Goal: Task Accomplishment & Management: Complete application form

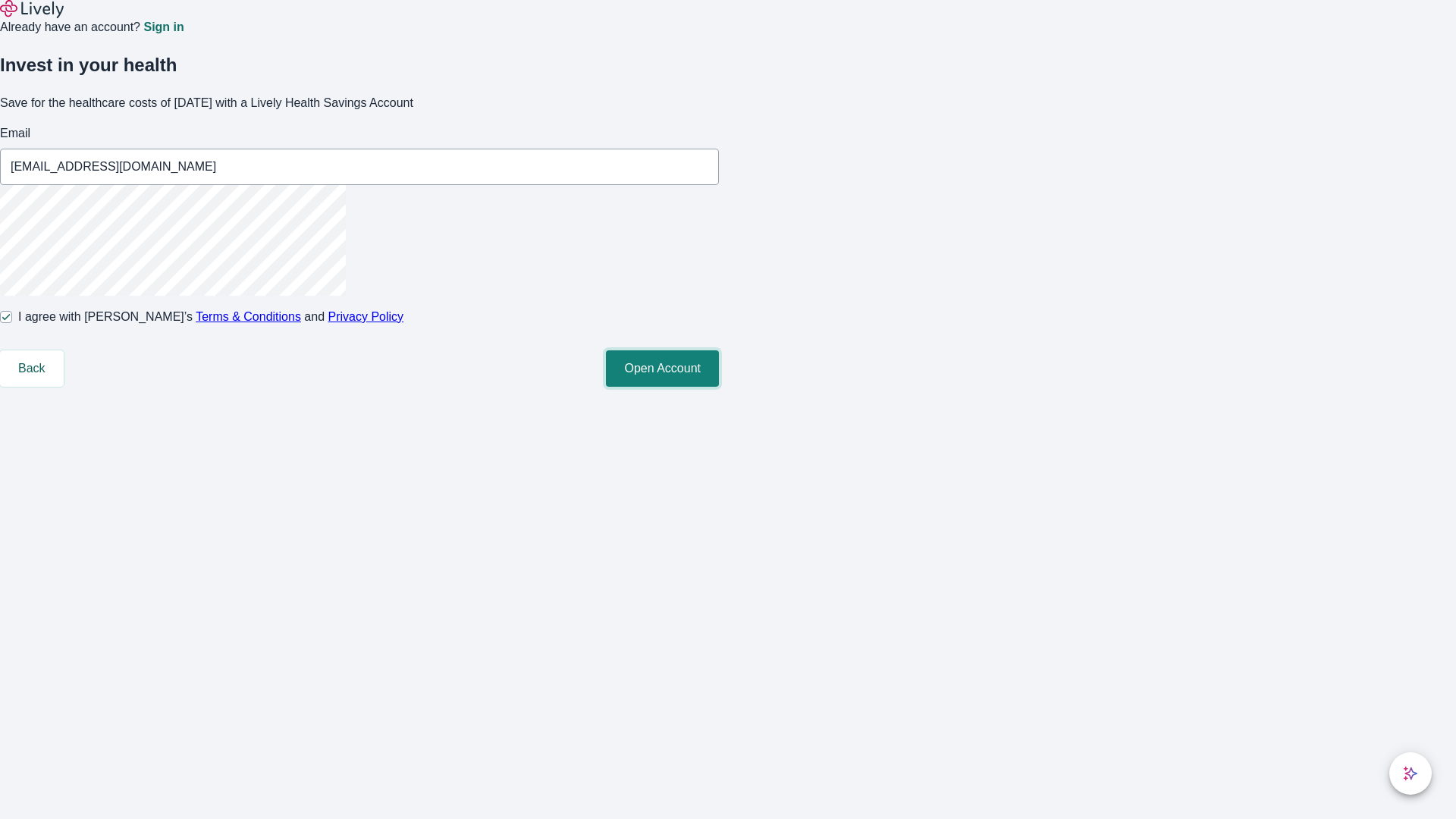
click at [718, 386] on button "Open Account" at bounding box center [663, 369] width 113 height 37
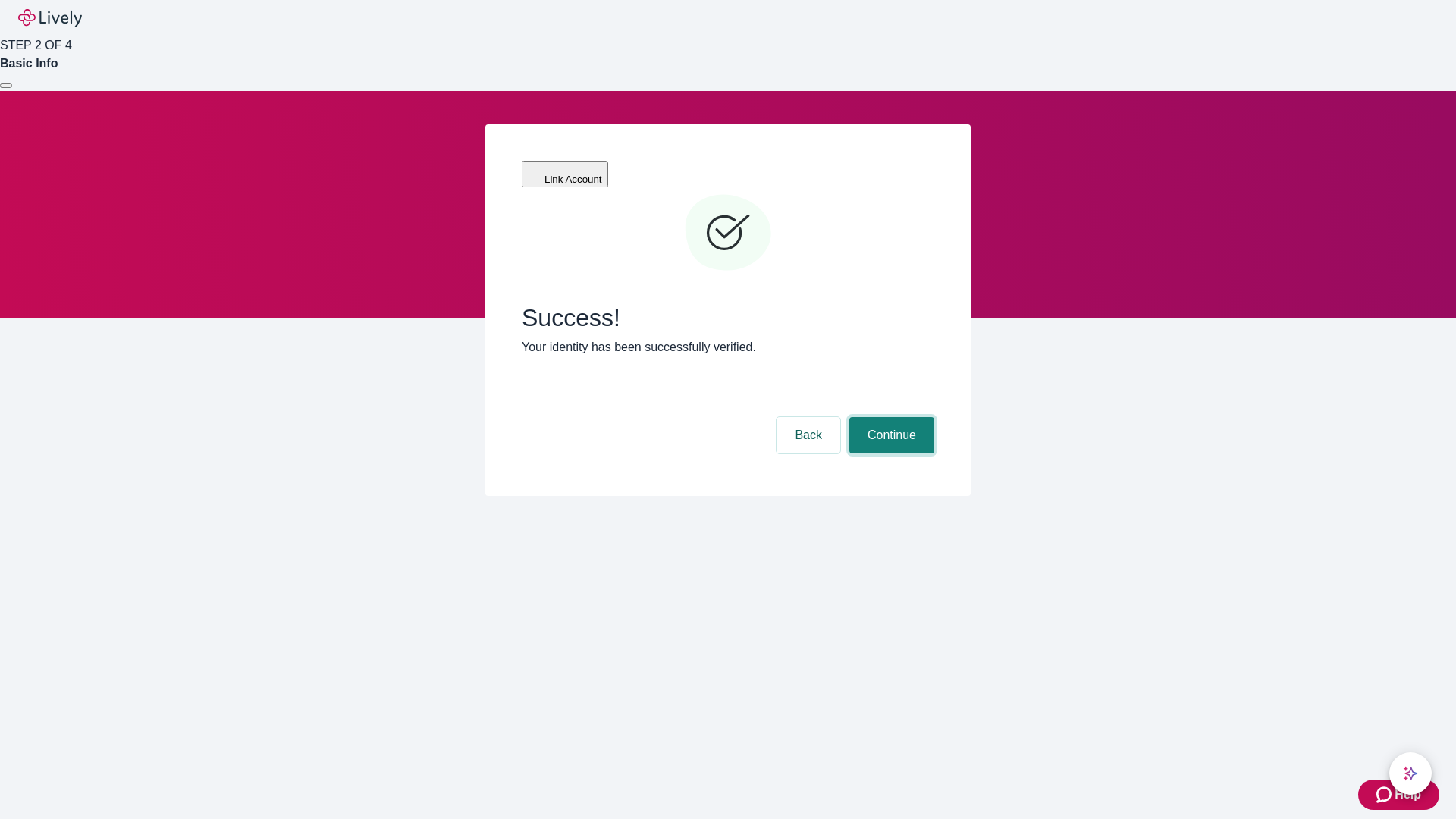
click at [889, 417] on button "Continue" at bounding box center [891, 435] width 85 height 37
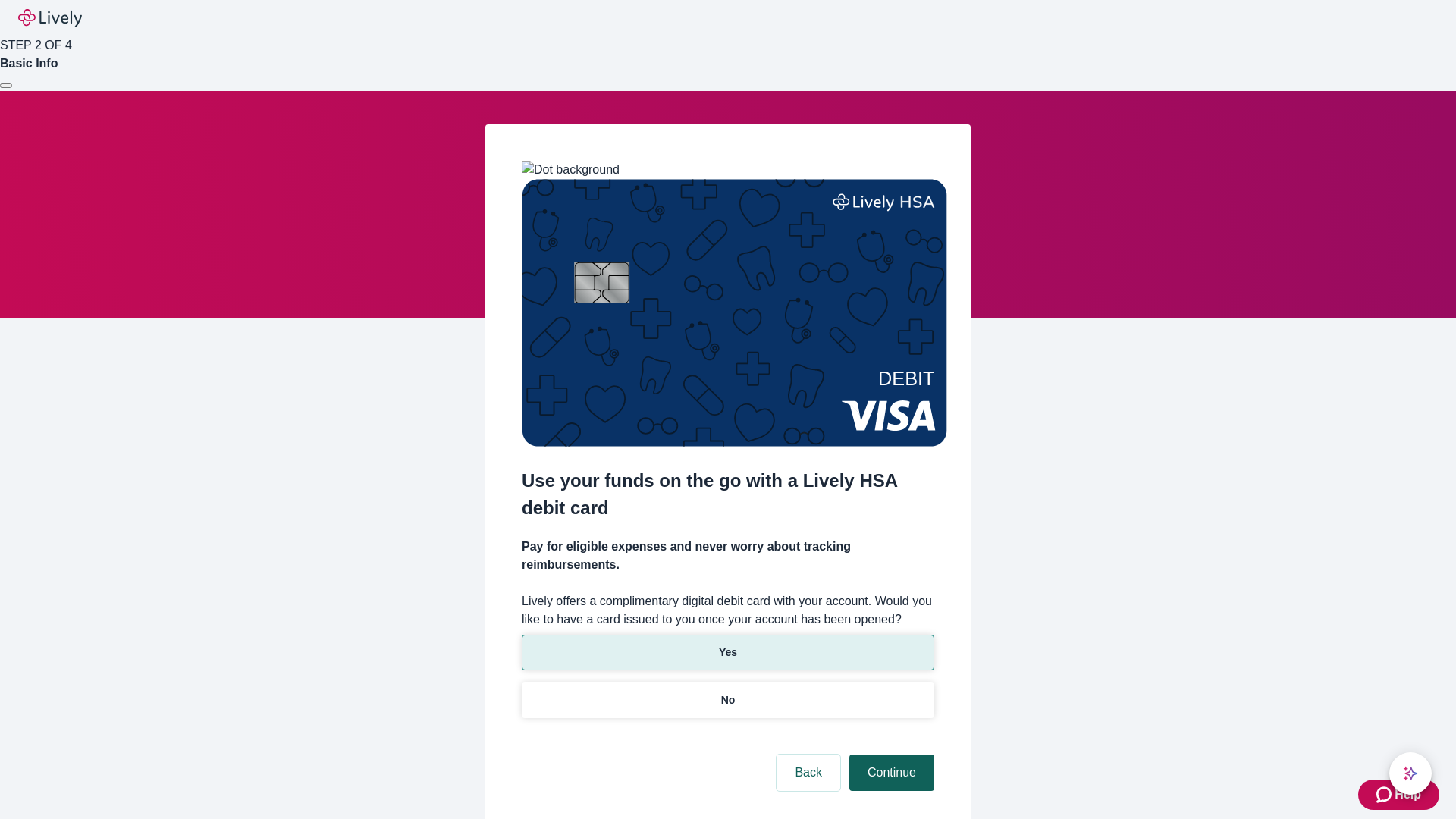
click at [727, 693] on p "No" at bounding box center [728, 700] width 15 height 16
click at [889, 754] on button "Continue" at bounding box center [891, 773] width 85 height 37
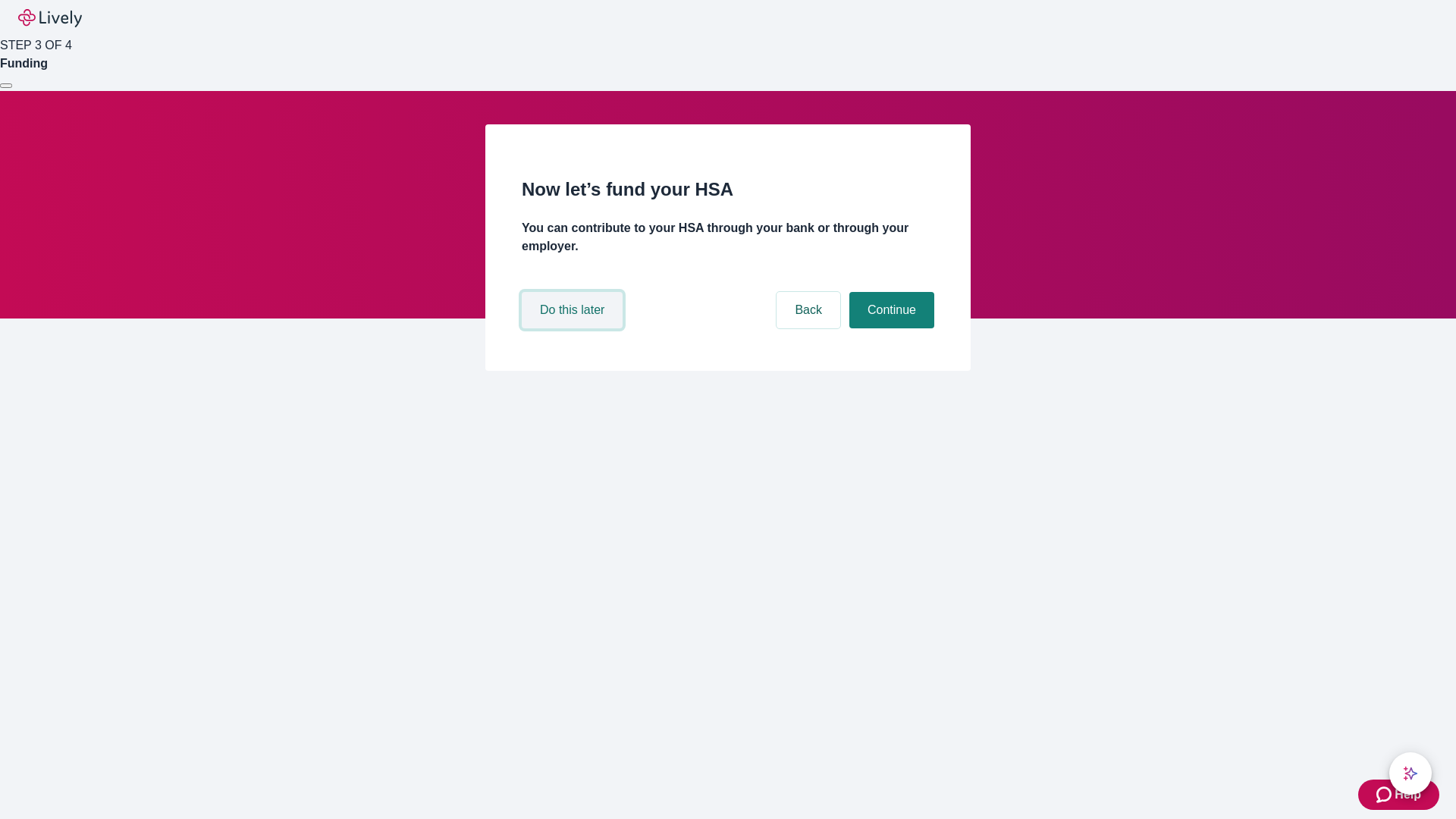
click at [574, 329] on button "Do this later" at bounding box center [572, 311] width 101 height 37
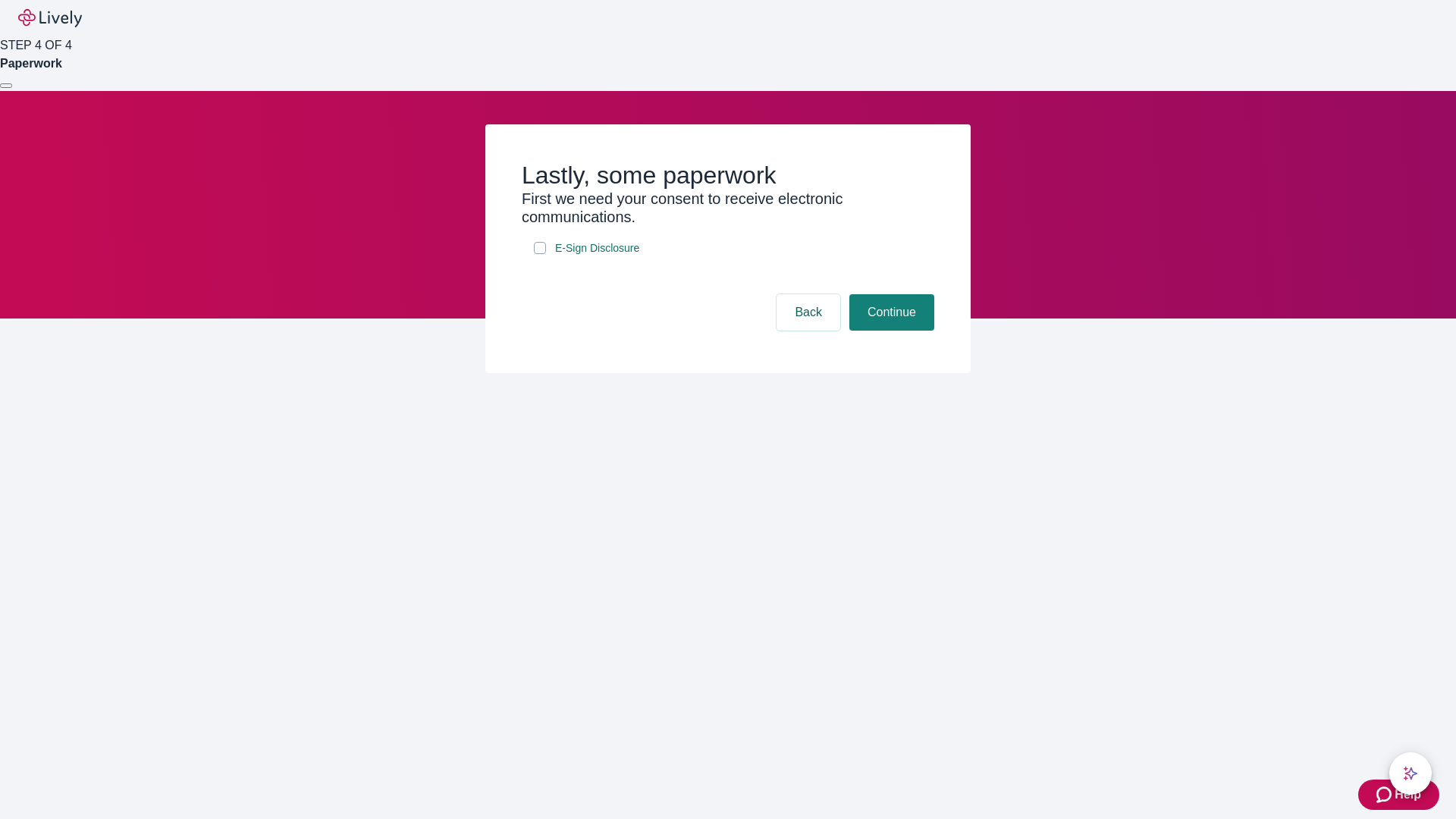
click at [540, 254] on input "E-Sign Disclosure" at bounding box center [540, 248] width 12 height 12
checkbox input "true"
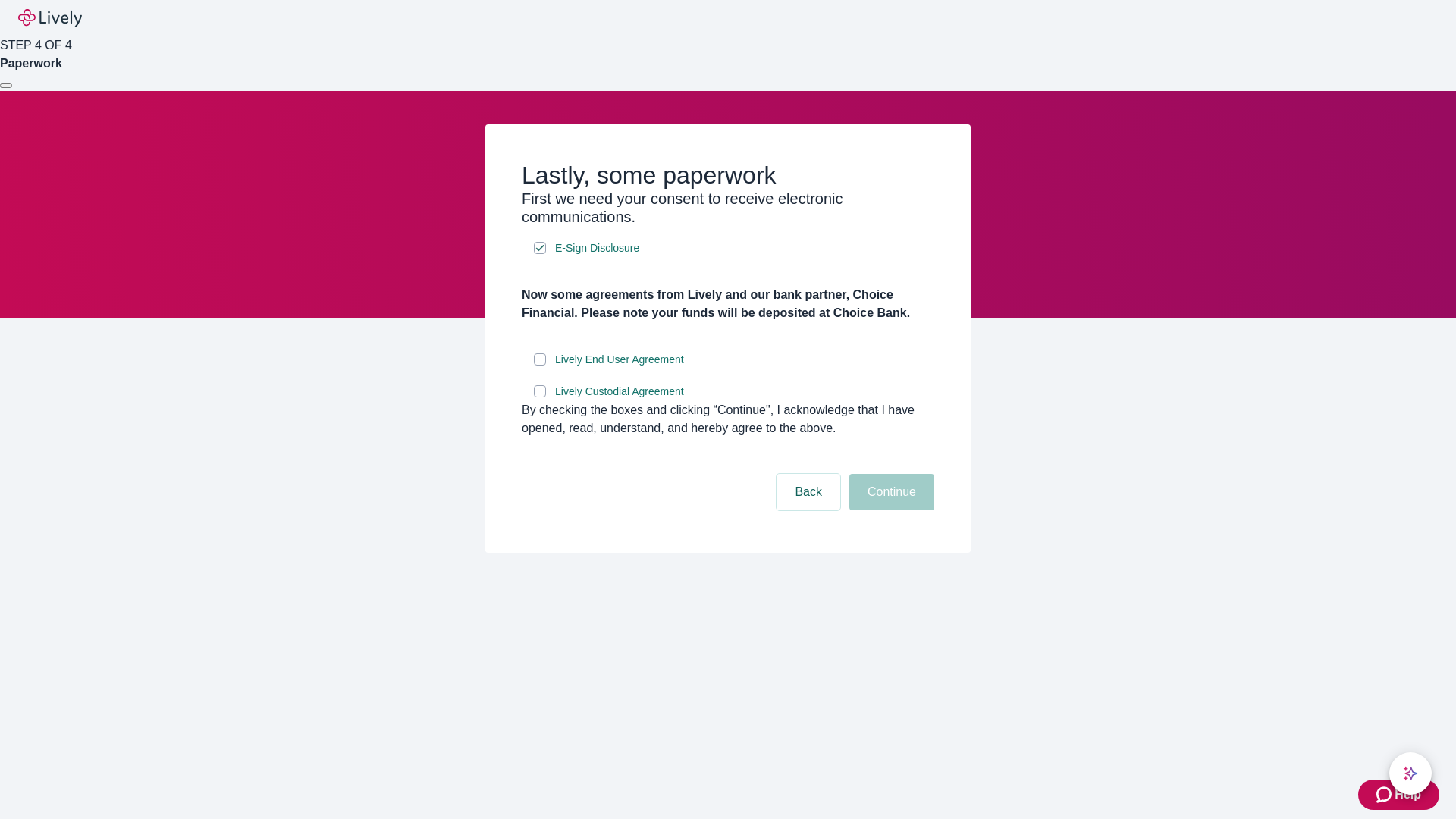
click at [540, 365] on input "Lively End User Agreement" at bounding box center [540, 359] width 12 height 12
checkbox input "true"
click at [540, 398] on input "Lively Custodial Agreement" at bounding box center [540, 392] width 12 height 12
checkbox input "true"
click at [889, 510] on button "Continue" at bounding box center [891, 492] width 85 height 37
